Goal: Information Seeking & Learning: Learn about a topic

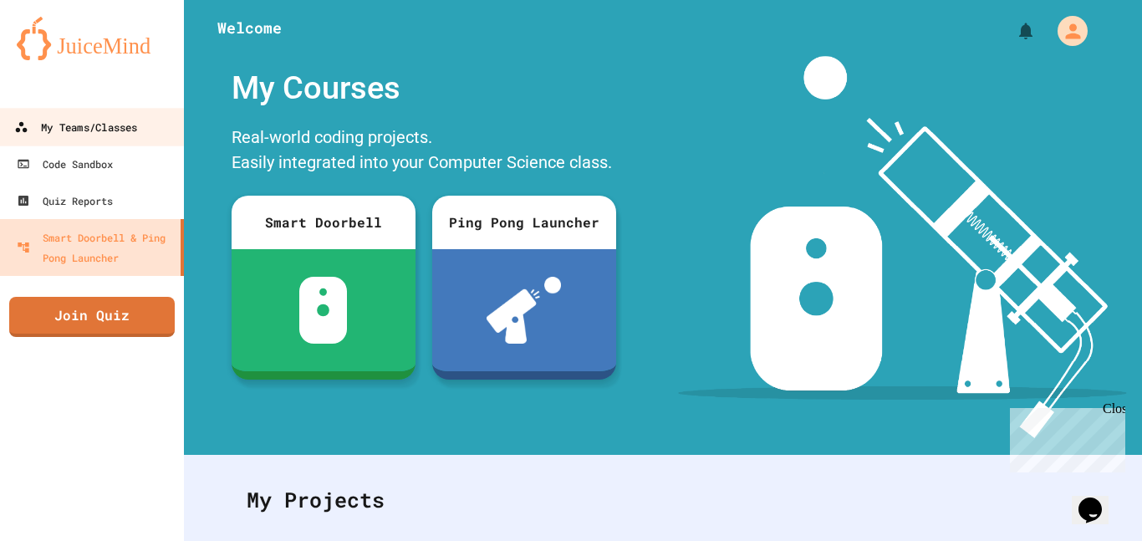
click at [132, 136] on div "My Teams/Classes" at bounding box center [75, 127] width 123 height 21
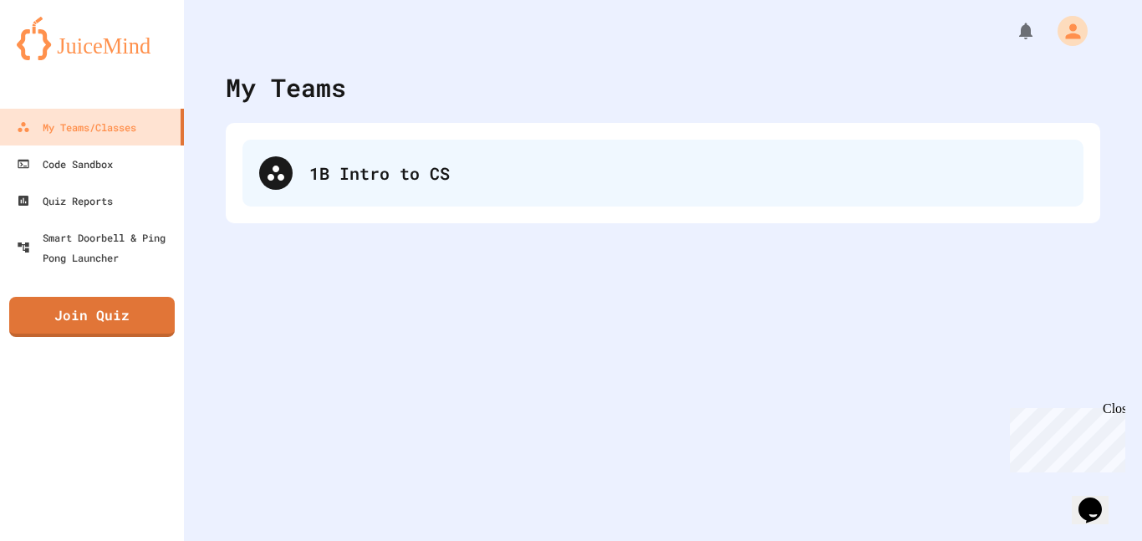
click at [401, 198] on div "1B Intro to CS" at bounding box center [662, 173] width 841 height 67
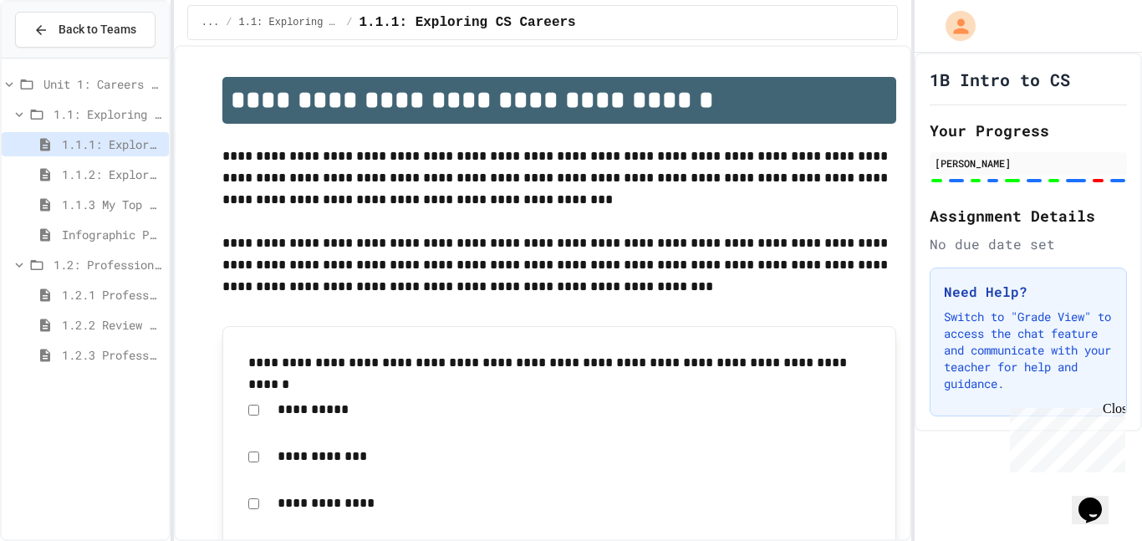
click at [340, 194] on p "**********" at bounding box center [559, 177] width 674 height 65
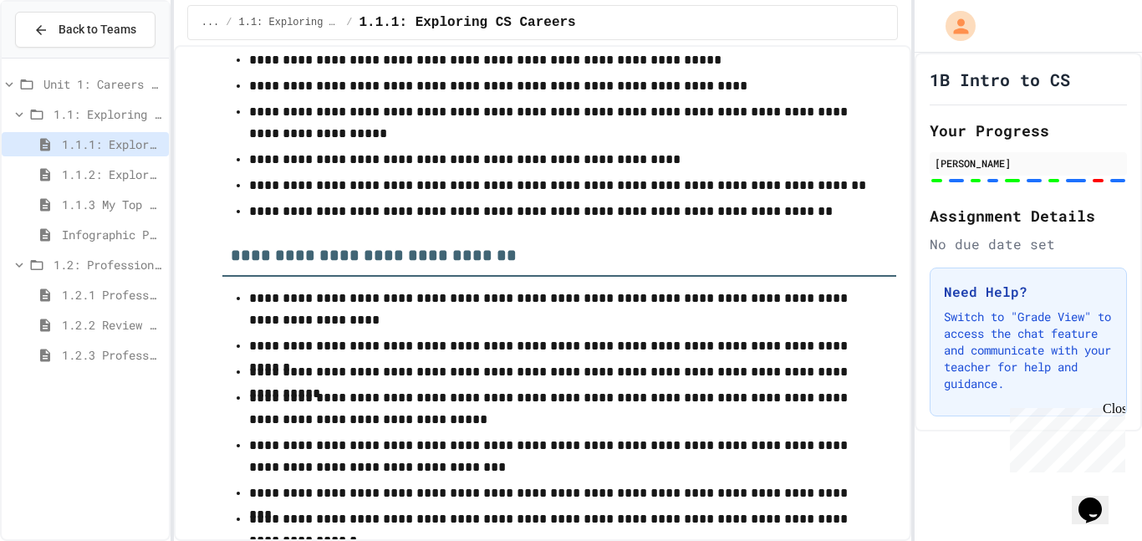
scroll to position [7009, 0]
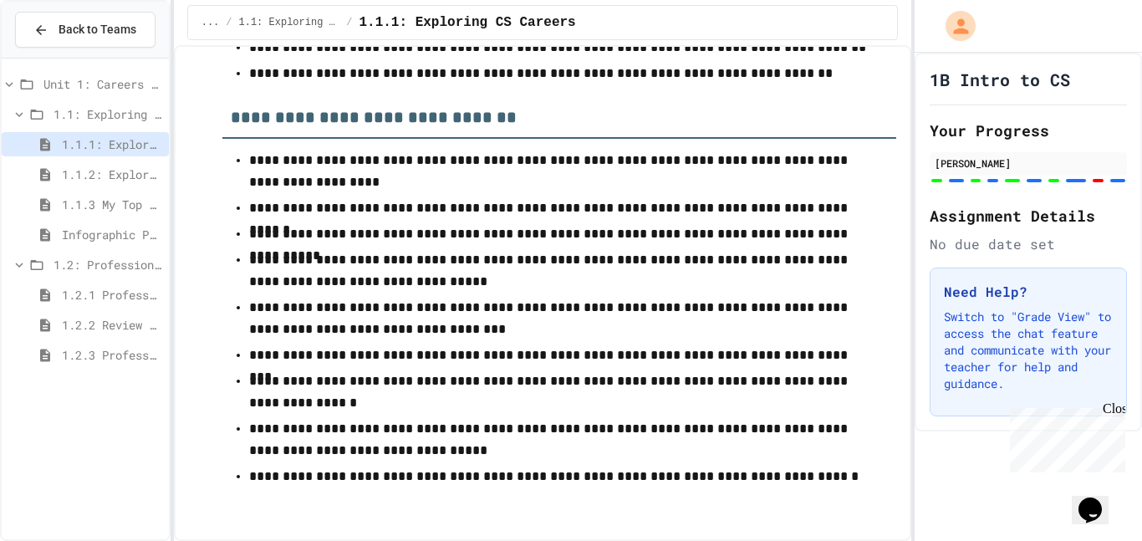
click at [137, 177] on span "1.1.2: Exploring CS Careers - Review" at bounding box center [112, 174] width 100 height 18
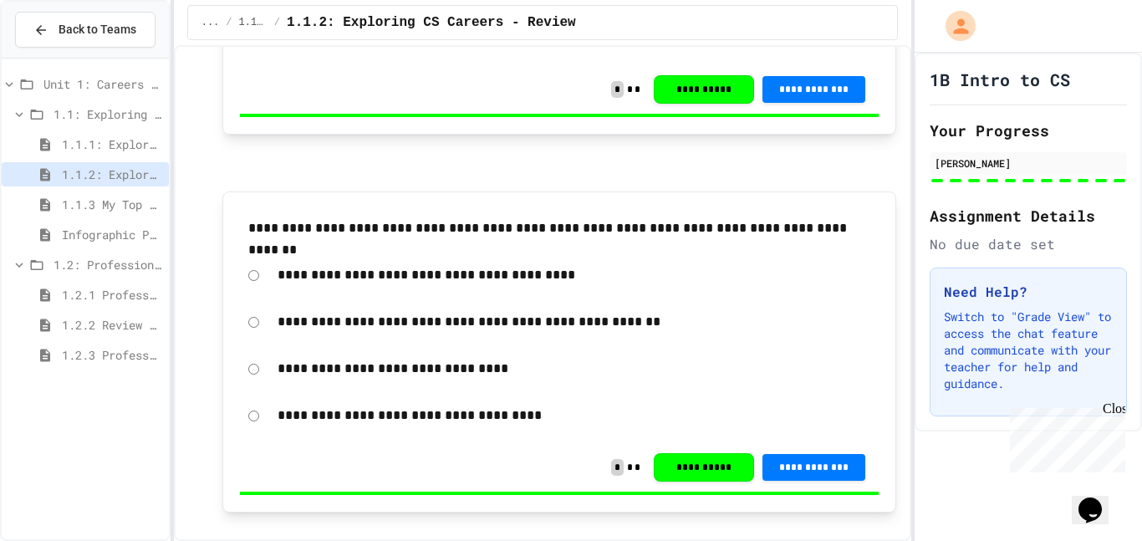
scroll to position [3987, 0]
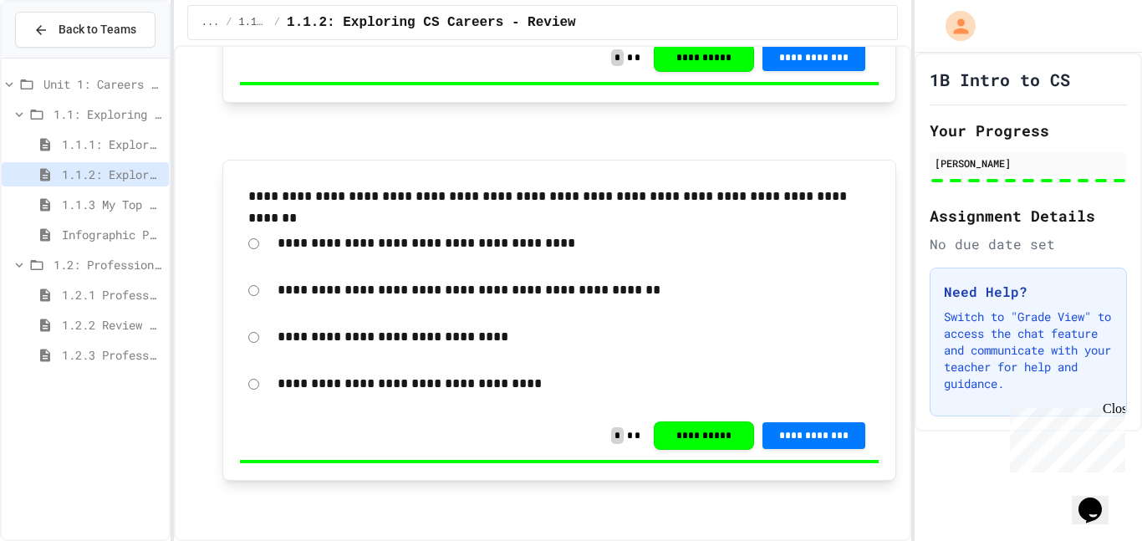
click at [120, 201] on span "1.1.3 My Top 3 CS Careers!" at bounding box center [112, 205] width 100 height 18
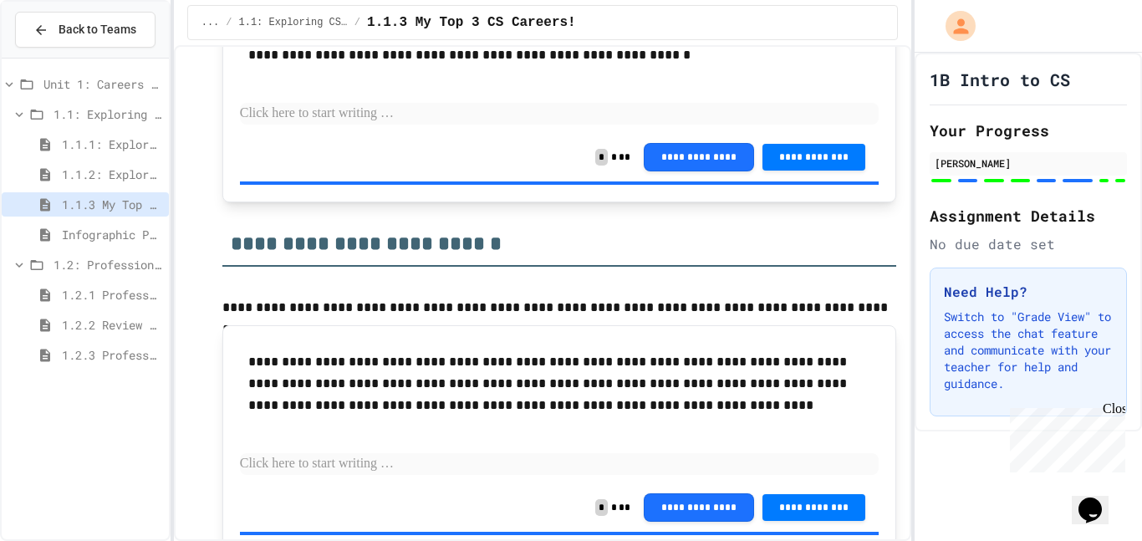
scroll to position [3272, 0]
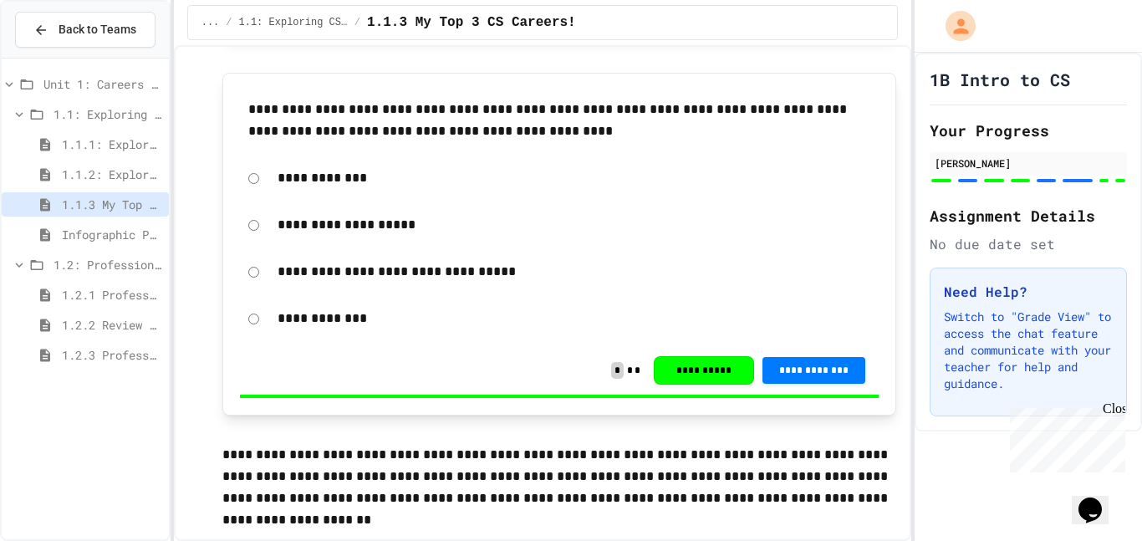
click at [141, 234] on span "Infographic Project: Your favorite CS" at bounding box center [112, 235] width 100 height 18
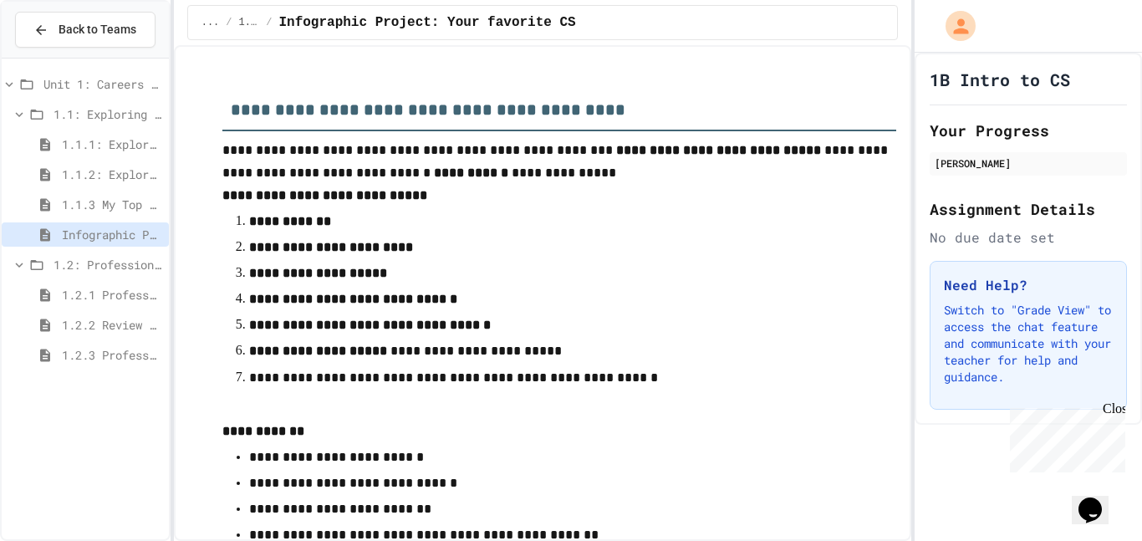
click at [107, 278] on div "1.2: Professional Communication" at bounding box center [85, 267] width 167 height 30
click at [106, 272] on span "1.2: Professional Communication" at bounding box center [107, 265] width 109 height 18
click at [103, 273] on div "1.2: Professional Communication" at bounding box center [85, 264] width 167 height 24
click at [102, 292] on span "1.2.1 Professional Communication" at bounding box center [112, 295] width 100 height 18
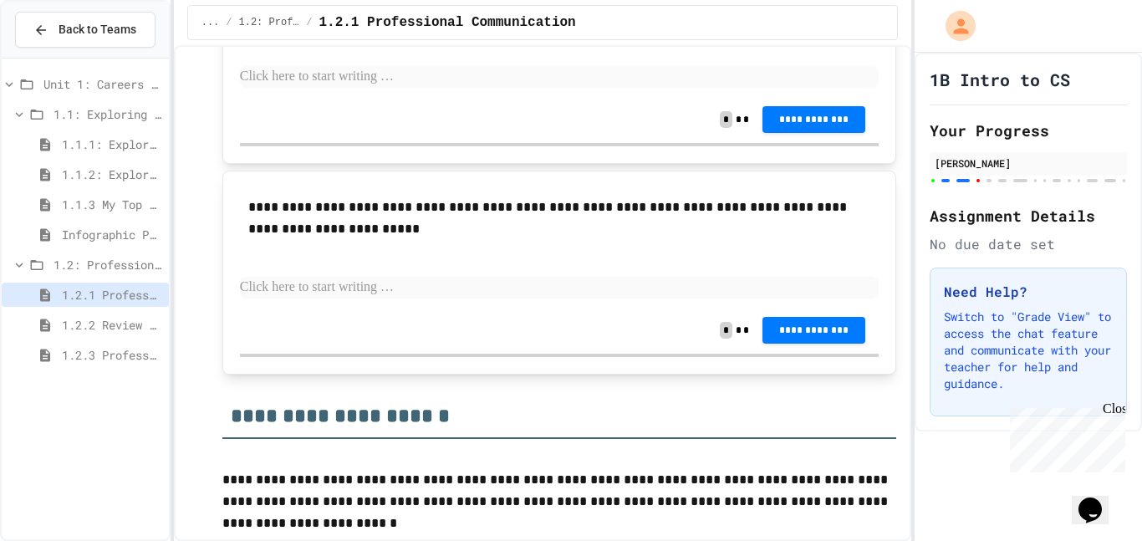
scroll to position [3531, 0]
click at [320, 87] on p at bounding box center [559, 76] width 639 height 22
click at [1025, 16] on div at bounding box center [1027, 26] width 227 height 53
click at [459, 87] on p at bounding box center [559, 76] width 639 height 22
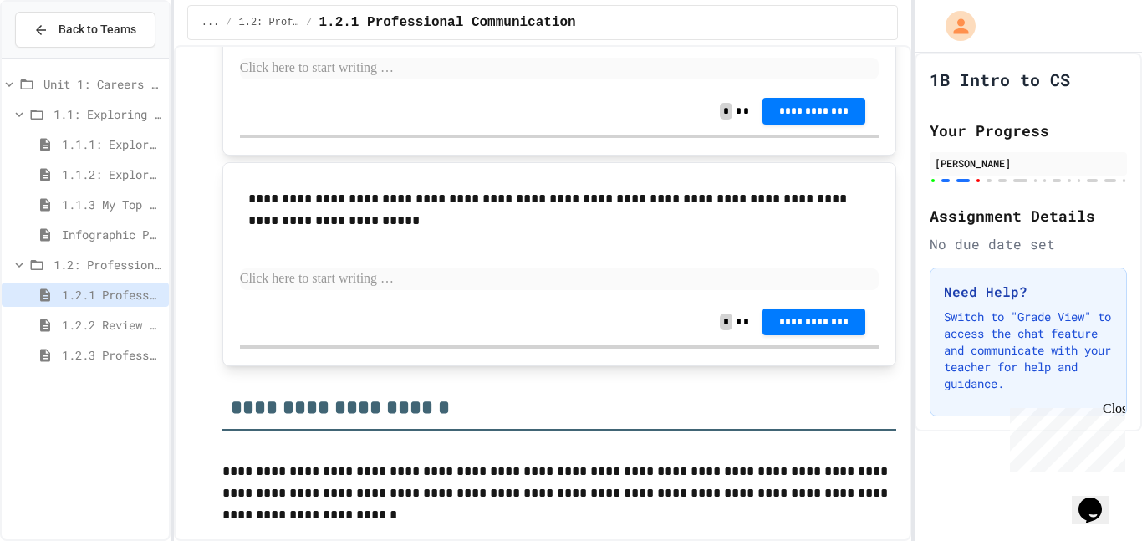
scroll to position [3541, 0]
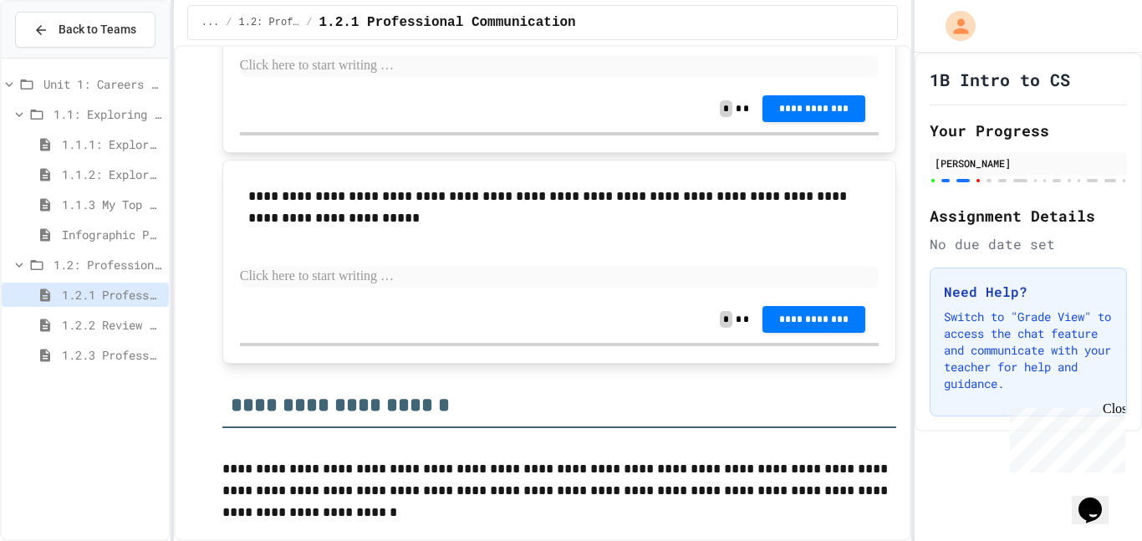
click at [409, 77] on p at bounding box center [559, 66] width 639 height 22
click at [387, 85] on div "**********" at bounding box center [559, 26] width 639 height 119
click at [389, 77] on p at bounding box center [559, 66] width 639 height 22
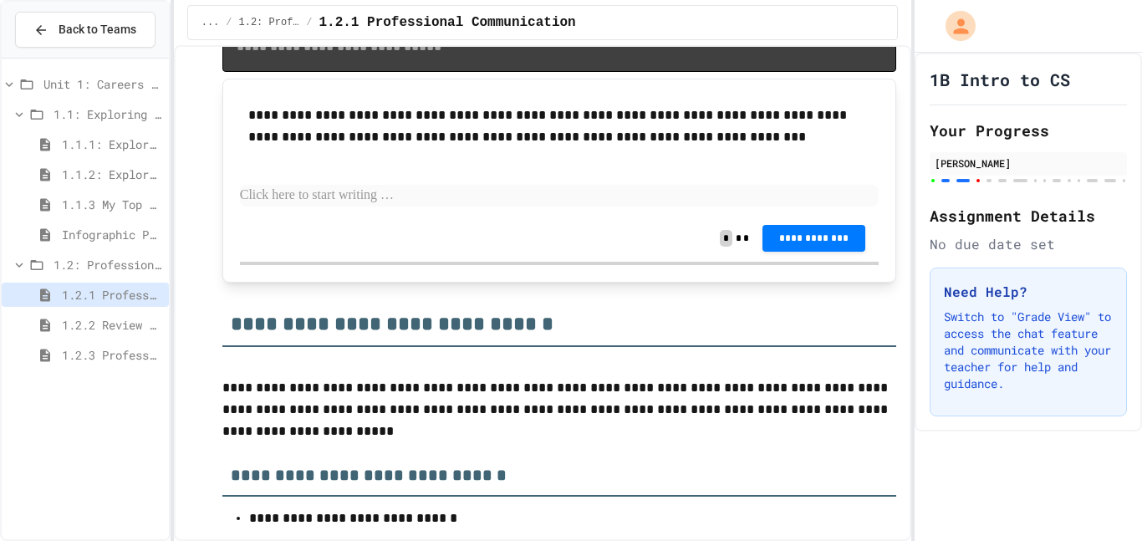
scroll to position [4408, 0]
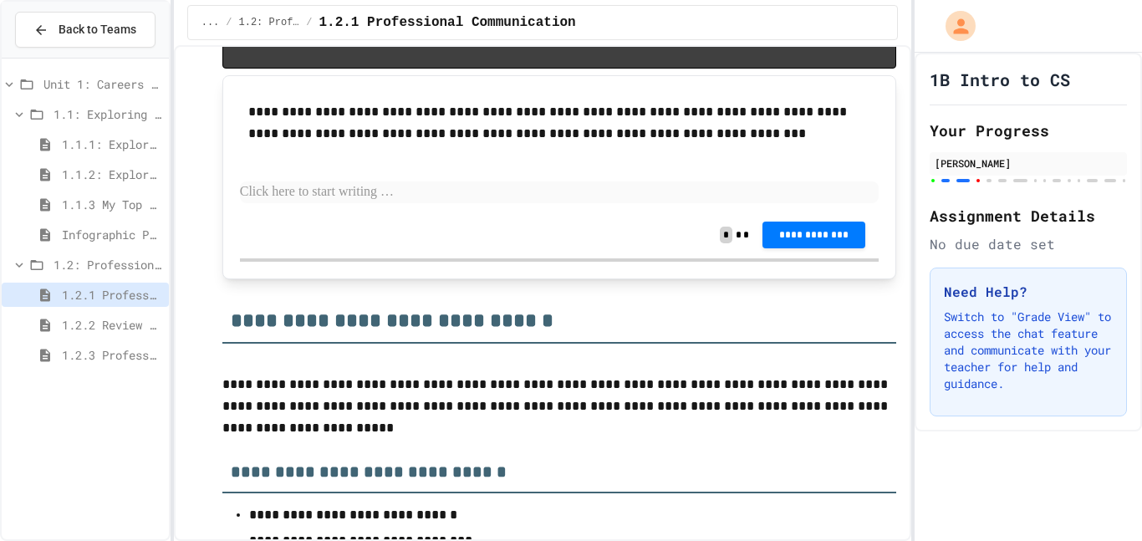
click at [327, 203] on p at bounding box center [559, 192] width 639 height 22
